Goal: Understand process/instructions: Learn how to perform a task or action

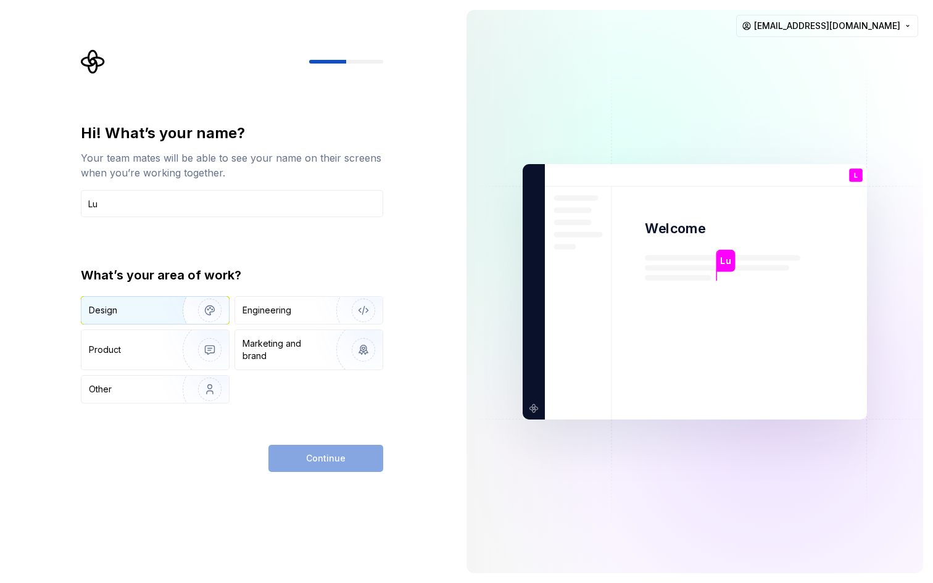
type input "Lu"
click at [99, 311] on div "Design" at bounding box center [103, 310] width 28 height 12
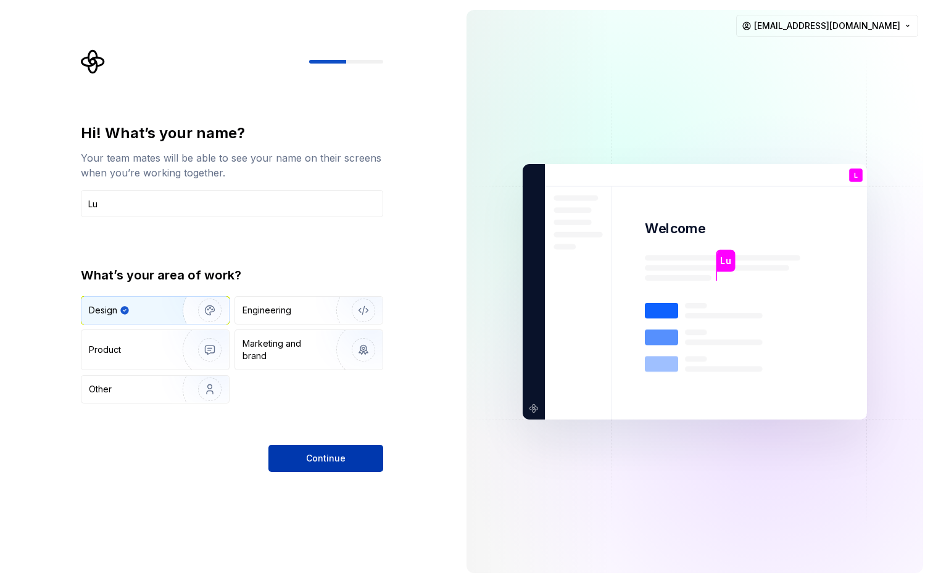
click at [339, 458] on span "Continue" at bounding box center [325, 458] width 39 height 12
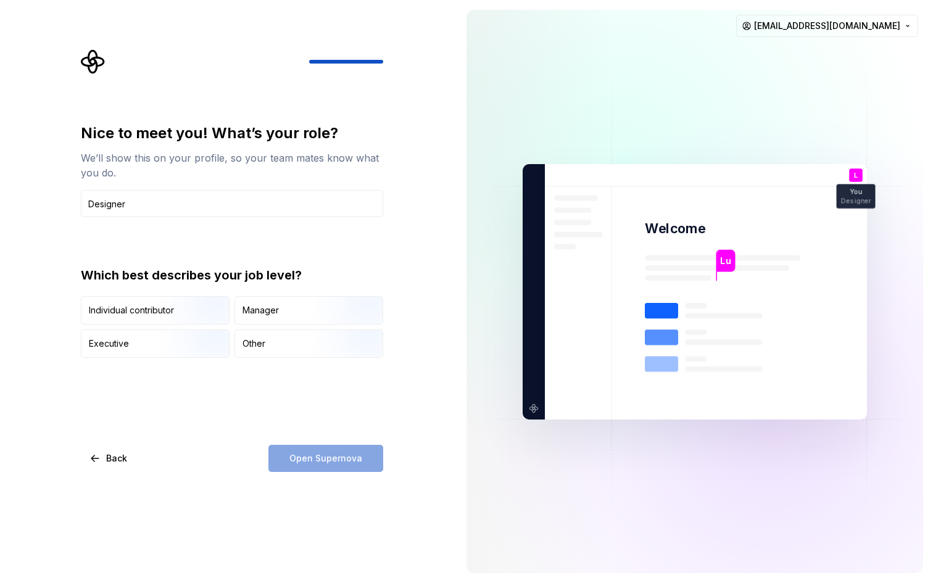
type input "Designer"
click at [199, 406] on div "Nice to meet you! What’s your role? We’ll show this on your profile, so your te…" at bounding box center [232, 297] width 302 height 349
click at [139, 313] on div "Individual contributor" at bounding box center [131, 310] width 85 height 12
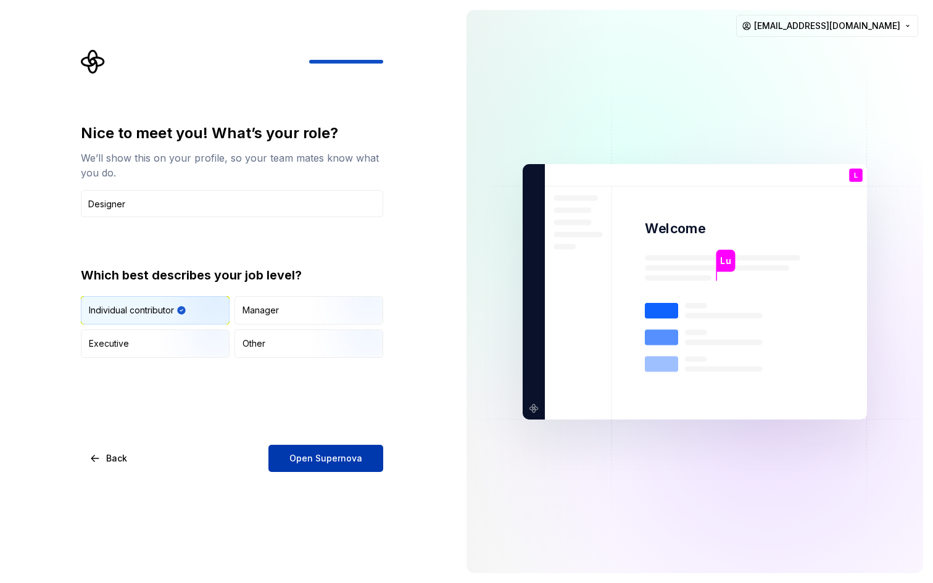
click at [307, 458] on span "Open Supernova" at bounding box center [325, 458] width 73 height 12
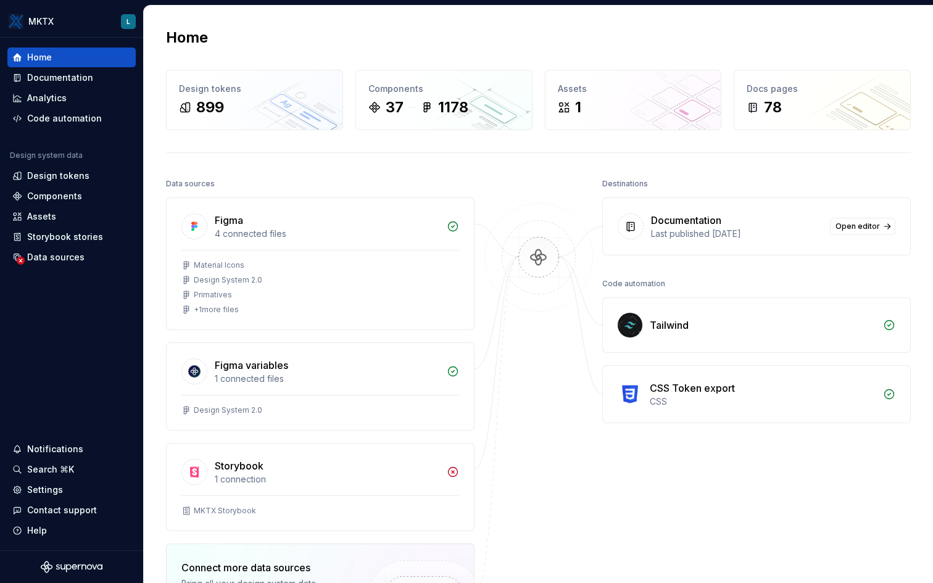
click at [415, 143] on div "Home Design tokens 899 Components 37 1178 Assets 1 Docs pages 78 Data sources F…" at bounding box center [538, 392] width 789 height 773
click at [35, 77] on div "Documentation" at bounding box center [60, 78] width 66 height 12
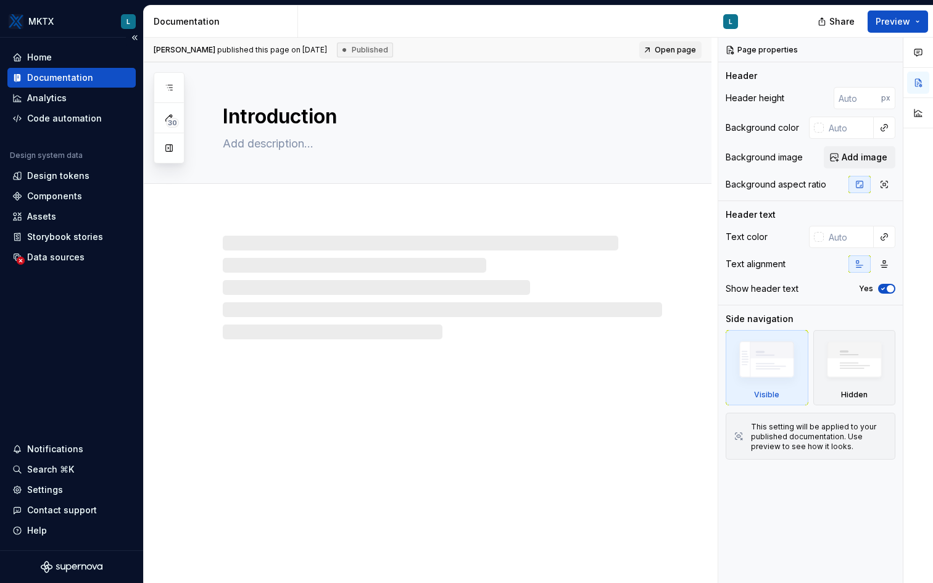
type textarea "*"
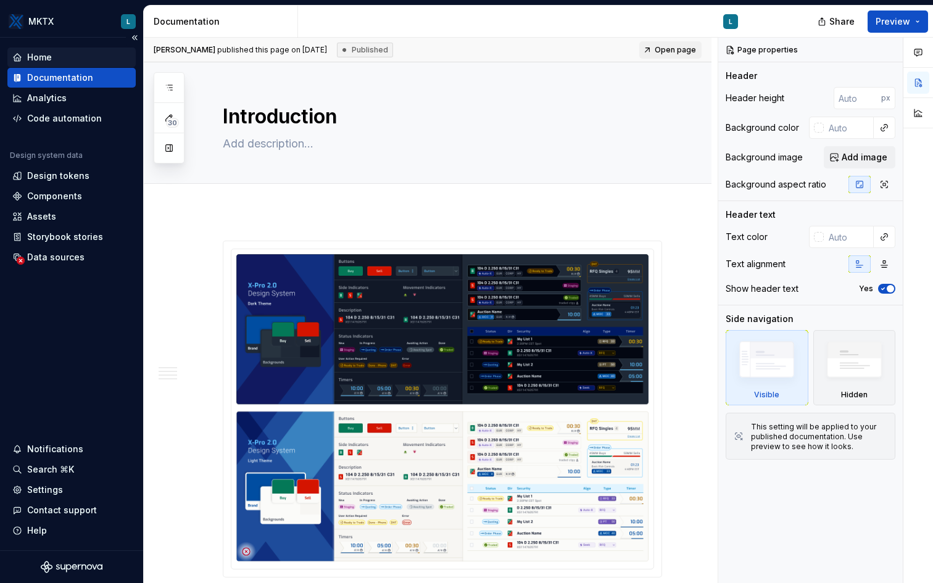
click at [35, 54] on div "Home" at bounding box center [39, 57] width 25 height 12
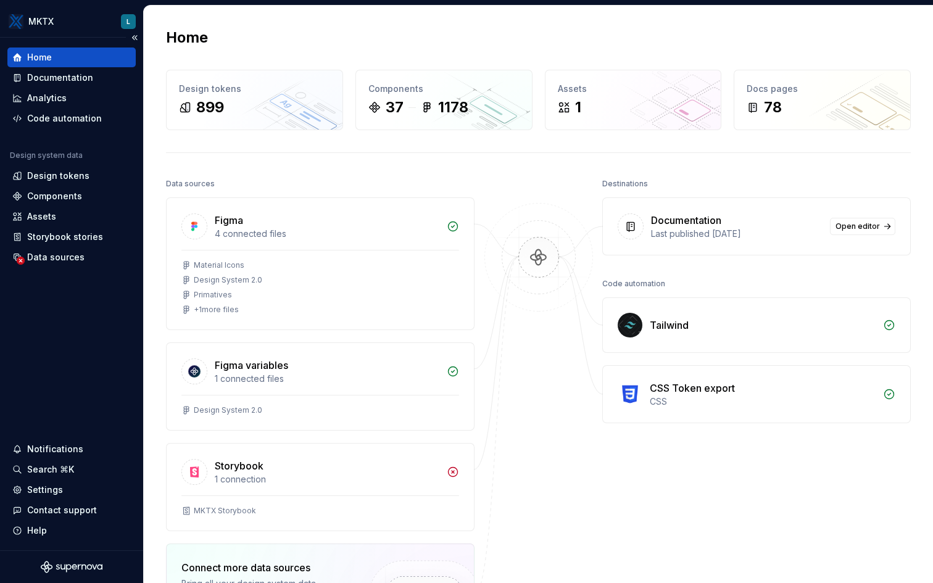
click at [91, 307] on div "Home Documentation Analytics Code automation Design system data Design tokens C…" at bounding box center [71, 294] width 143 height 513
